Goal: Answer question/provide support

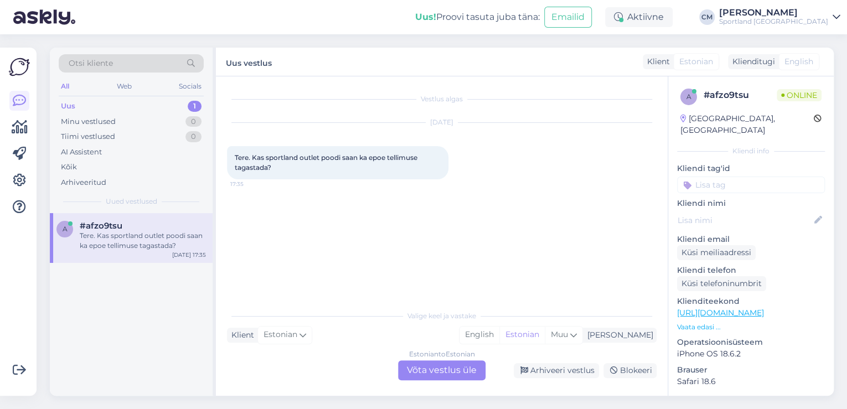
click at [418, 359] on div "Estonian to Estonian" at bounding box center [442, 354] width 66 height 10
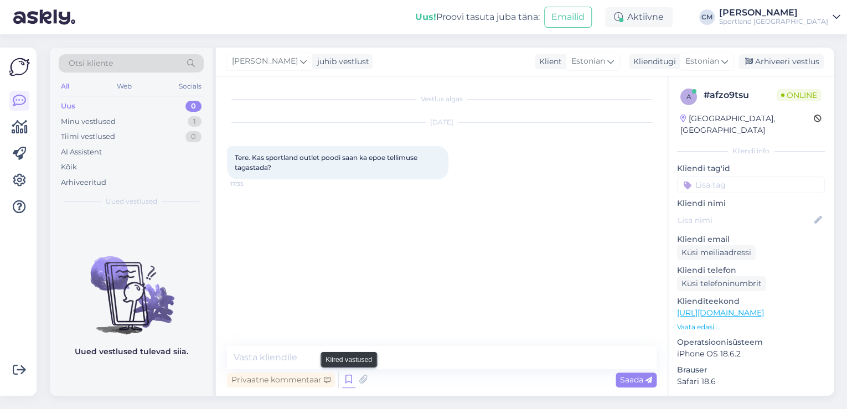
click at [345, 377] on icon at bounding box center [348, 379] width 13 height 17
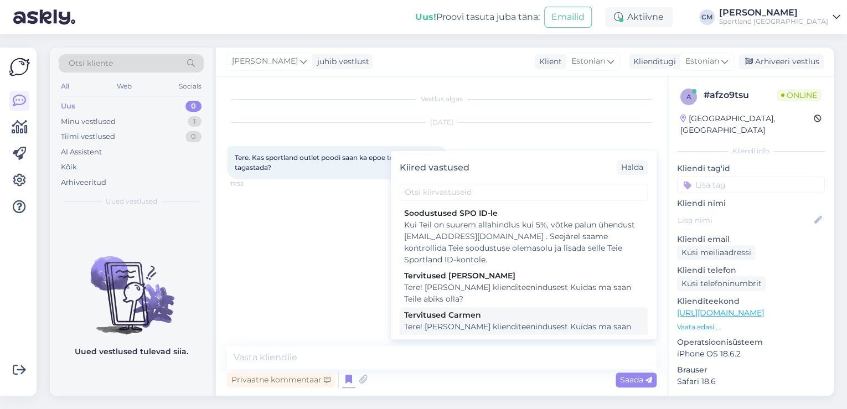
click at [465, 329] on div "Tere! [PERSON_NAME] klienditeenindusest Kuidas ma saan Teile abiks olla?" at bounding box center [523, 332] width 239 height 23
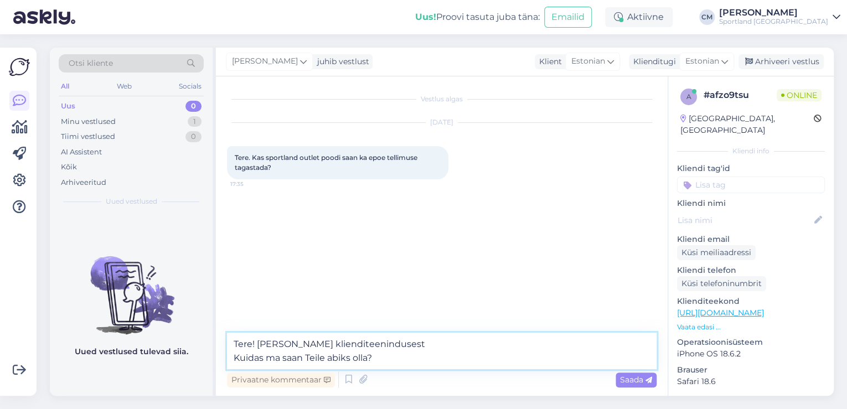
drag, startPoint x: 406, startPoint y: 365, endPoint x: 227, endPoint y: 361, distance: 178.2
click at [227, 361] on textarea "Tere! [PERSON_NAME] klienditeenindusest Kuidas ma saan Teile abiks olla?" at bounding box center [441, 351] width 429 height 37
type textarea "Tere! [PERSON_NAME] klienditeenindusest"
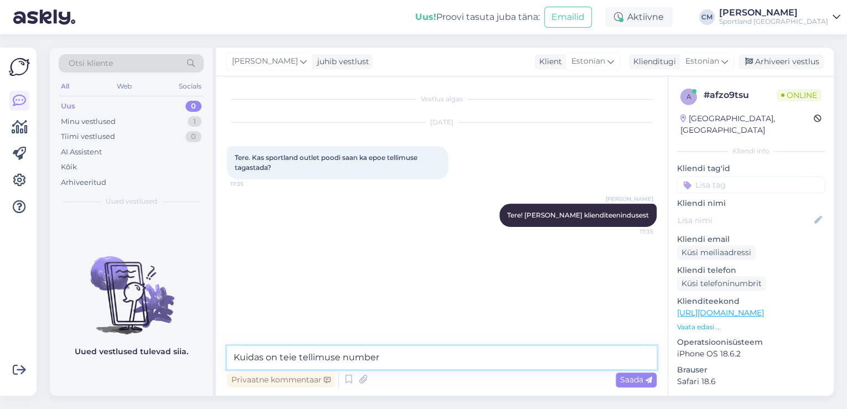
type textarea "[PERSON_NAME] on teie tellimuse number?"
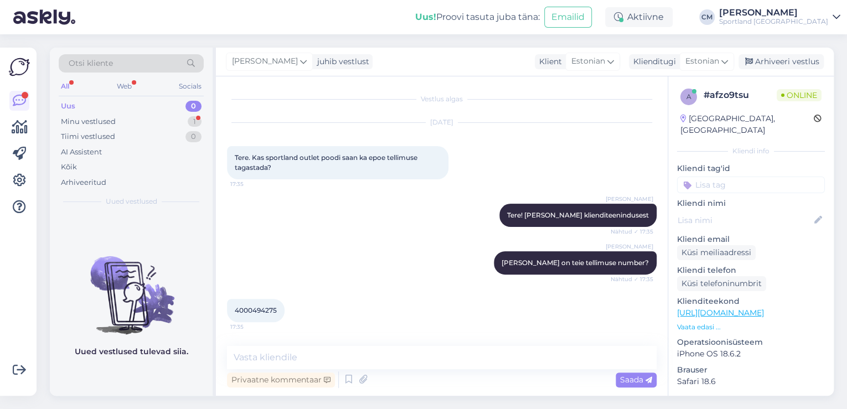
click at [260, 305] on div "4000494275 17:35" at bounding box center [256, 310] width 58 height 23
copy div "4000494275 17:35"
click at [288, 353] on textarea at bounding box center [441, 357] width 429 height 23
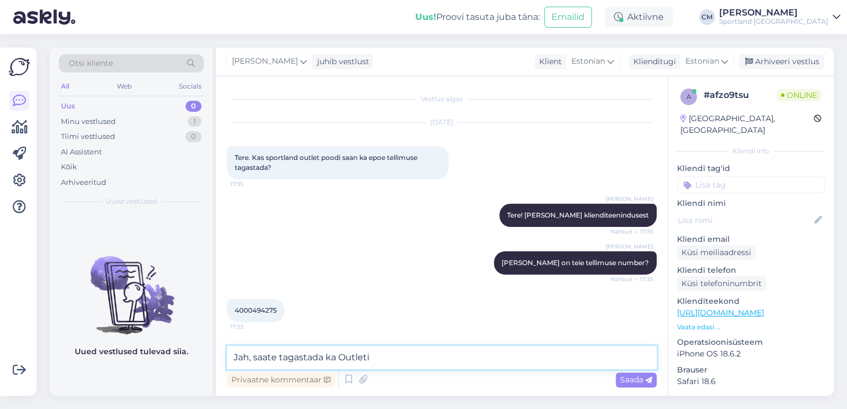
type textarea "Jah, saate tagastada ka Outleti."
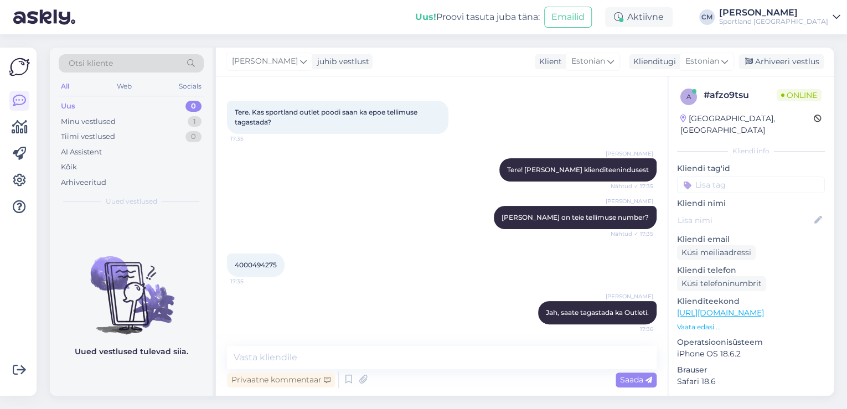
click at [750, 177] on input at bounding box center [751, 185] width 148 height 17
type input "tagasta"
click at [735, 224] on span "Tagastamine (e-pood)" at bounding box center [751, 227] width 74 height 7
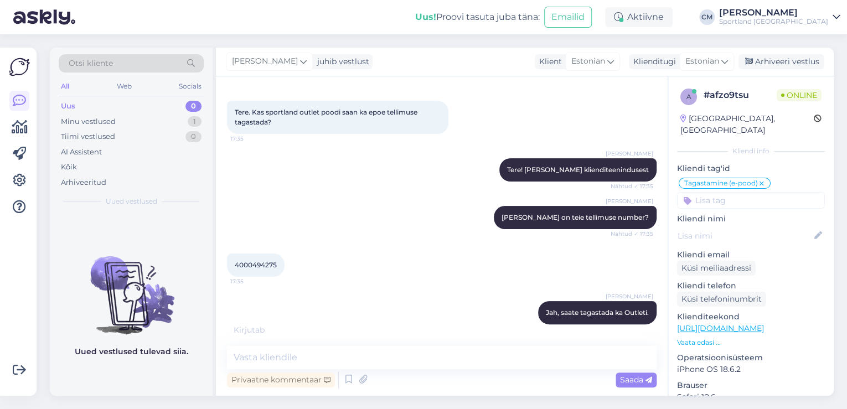
scroll to position [93, 0]
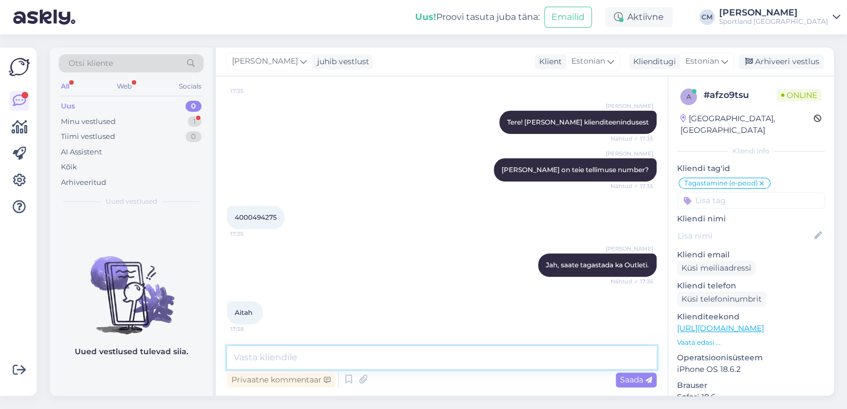
click at [469, 365] on textarea at bounding box center [441, 357] width 429 height 23
type textarea "Kas saan veel abiks olla?"
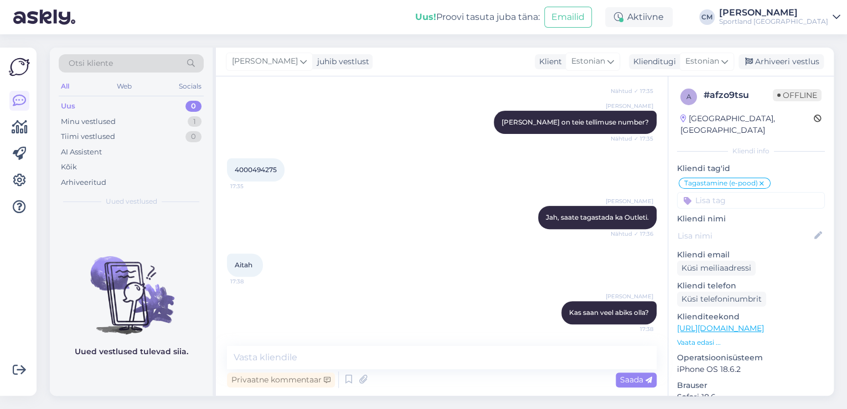
drag, startPoint x: 782, startPoint y: 63, endPoint x: 824, endPoint y: 64, distance: 42.1
click at [782, 63] on div "Arhiveeri vestlus" at bounding box center [780, 61] width 85 height 15
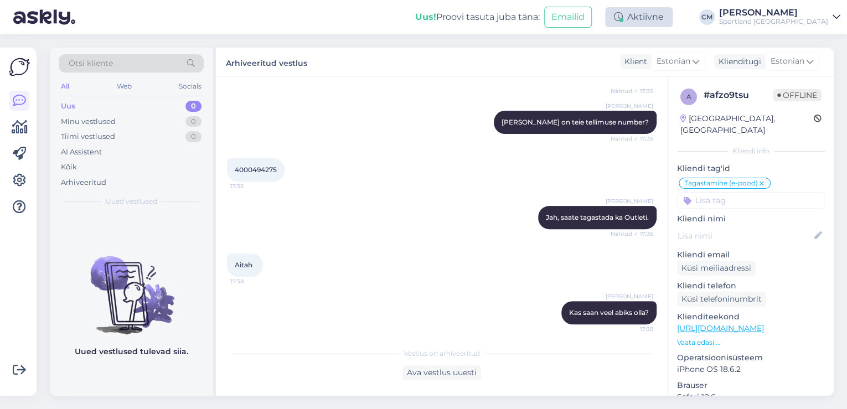
click at [672, 20] on div "Aktiivne" at bounding box center [639, 17] width 68 height 20
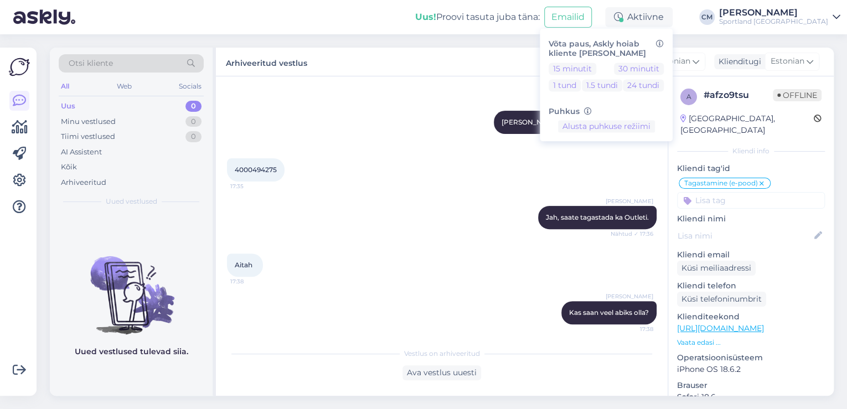
click at [629, 70] on div "15 minutit 30 minutit 1 tund 1.5 tundi 24 tundi" at bounding box center [605, 79] width 115 height 33
click at [625, 70] on div "15 minutit 30 minutit 1 tund 1.5 tundi 24 tundi" at bounding box center [605, 79] width 115 height 33
click at [596, 70] on button "15 minutit" at bounding box center [572, 69] width 48 height 12
click at [757, 20] on div "Sportland [GEOGRAPHIC_DATA]" at bounding box center [773, 21] width 109 height 9
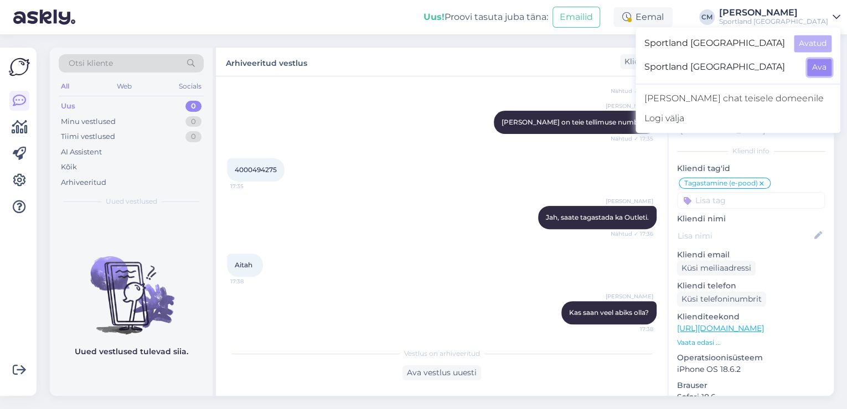
click at [819, 69] on button "Ava" at bounding box center [819, 67] width 24 height 17
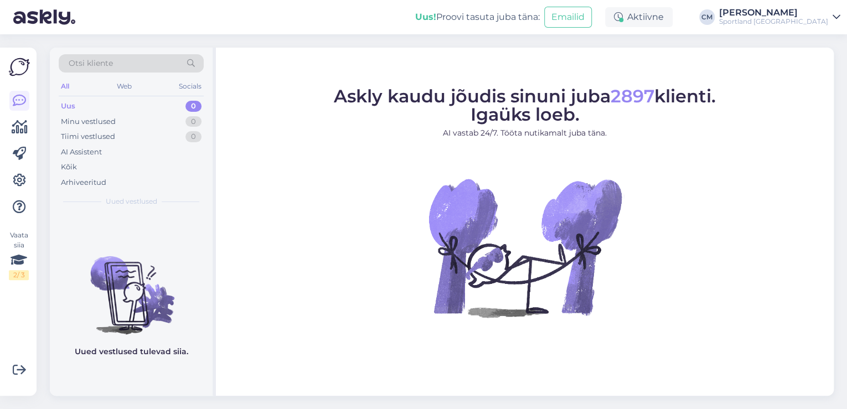
click at [669, 16] on div "Aktiivne" at bounding box center [639, 17] width 68 height 20
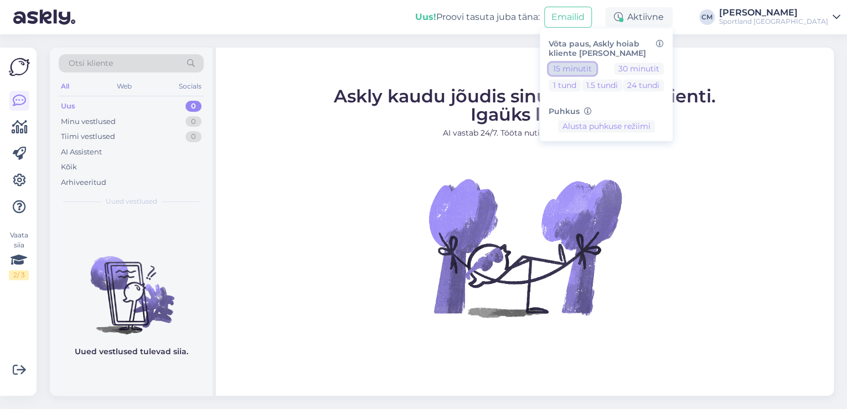
click at [596, 73] on button "15 minutit" at bounding box center [572, 69] width 48 height 12
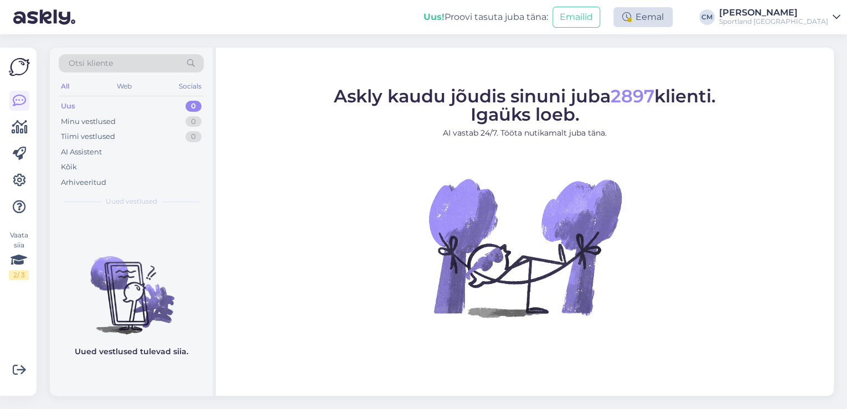
click at [672, 13] on div "Eemal" at bounding box center [642, 17] width 59 height 20
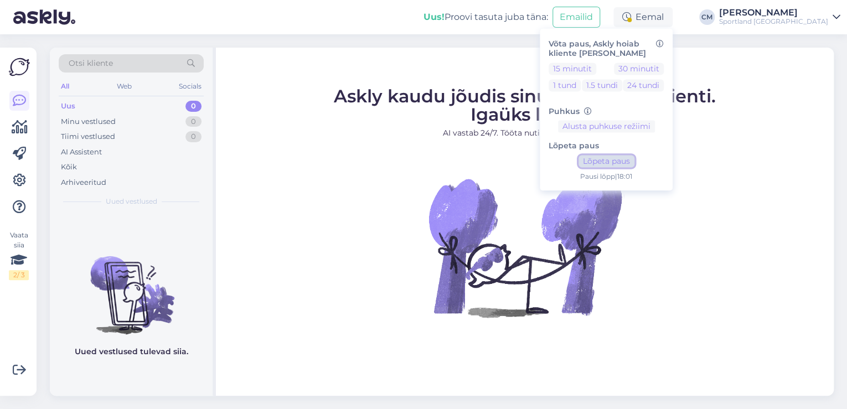
click at [634, 164] on button "Lõpeta paus" at bounding box center [606, 161] width 56 height 12
click at [780, 27] on div "Uus! Proovi tasuta [PERSON_NAME]: Emailid Aktiivne Võta paus, Askly hoiab klien…" at bounding box center [423, 17] width 847 height 34
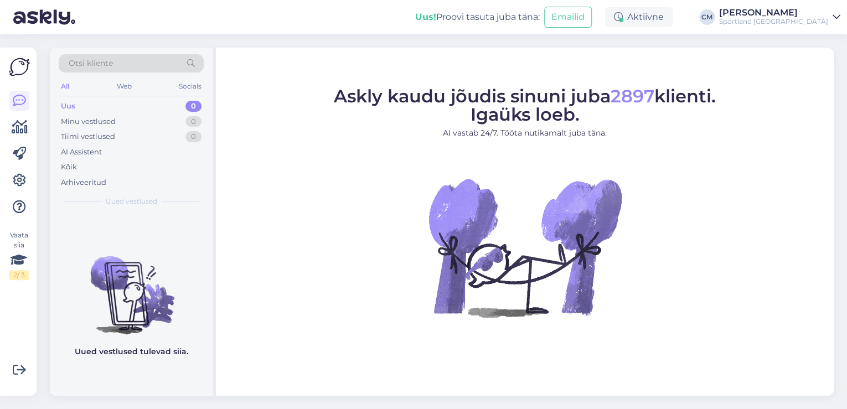
click at [790, 19] on div "Sportland [GEOGRAPHIC_DATA]" at bounding box center [773, 21] width 109 height 9
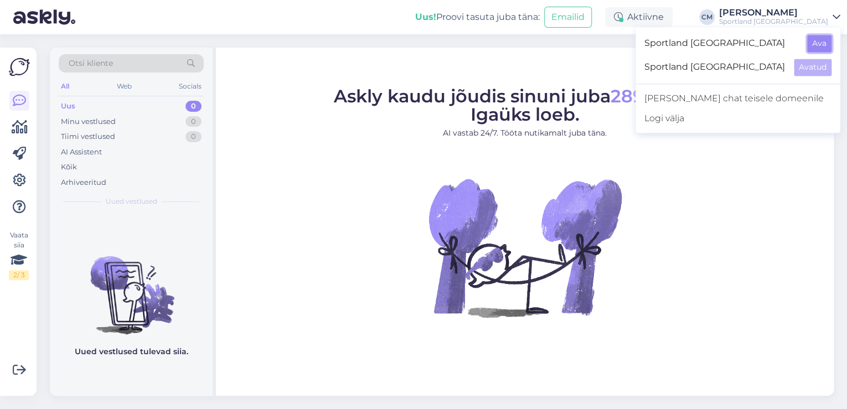
click at [819, 42] on button "Ava" at bounding box center [819, 43] width 24 height 17
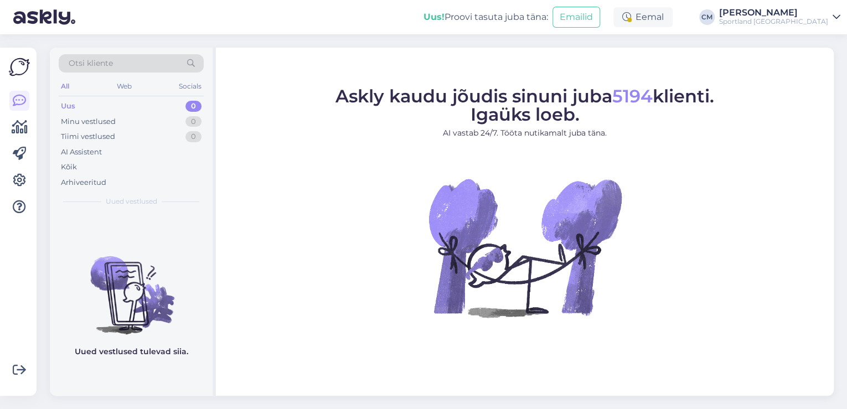
click at [672, 22] on div "Eemal" at bounding box center [642, 17] width 59 height 20
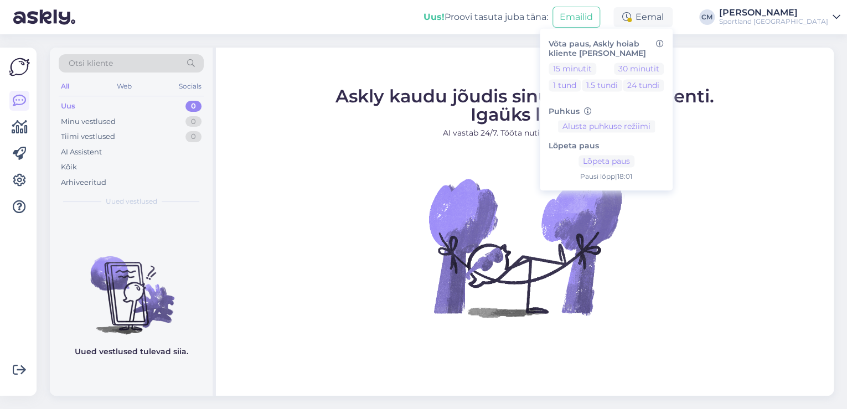
click at [641, 154] on div "Lõpeta paus Lõpeta paus Pausi [PERSON_NAME] | 18:01" at bounding box center [605, 157] width 115 height 49
click at [634, 159] on button "Lõpeta paus" at bounding box center [606, 161] width 56 height 12
click at [408, 224] on figure "Askly kaudu jõudis sinuni juba 5194 klienti. Igaüks loeb. AI vastab 24/7. Tööta…" at bounding box center [525, 216] width 598 height 259
